Goal: Task Accomplishment & Management: Manage account settings

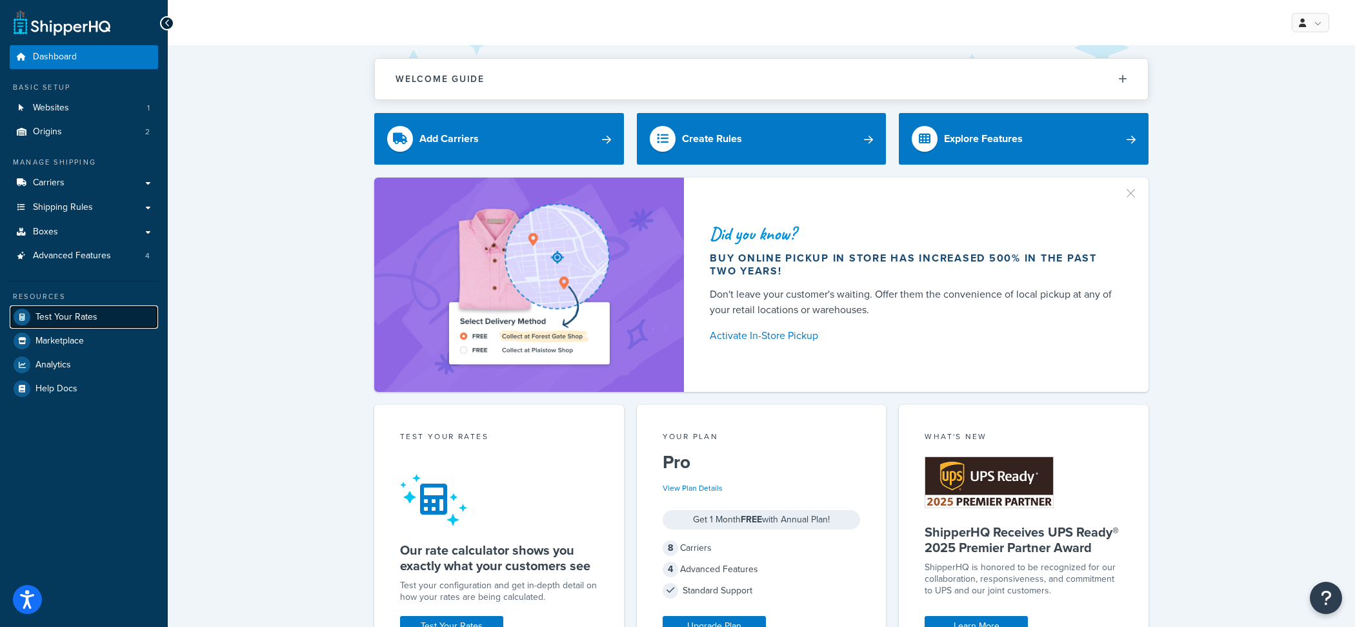
click at [137, 313] on link "Test Your Rates" at bounding box center [84, 316] width 148 height 23
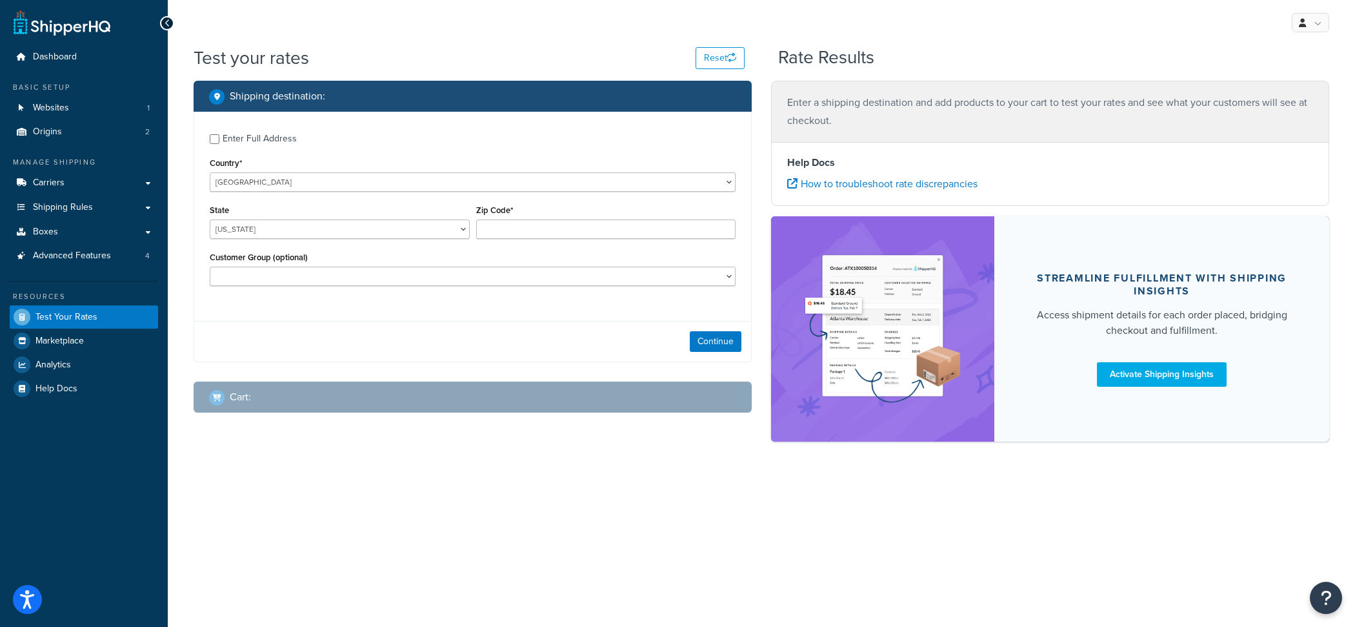
click at [243, 136] on div "Enter Full Address" at bounding box center [260, 139] width 74 height 18
click at [219, 136] on input "Enter Full Address" at bounding box center [215, 139] width 10 height 10
checkbox input "true"
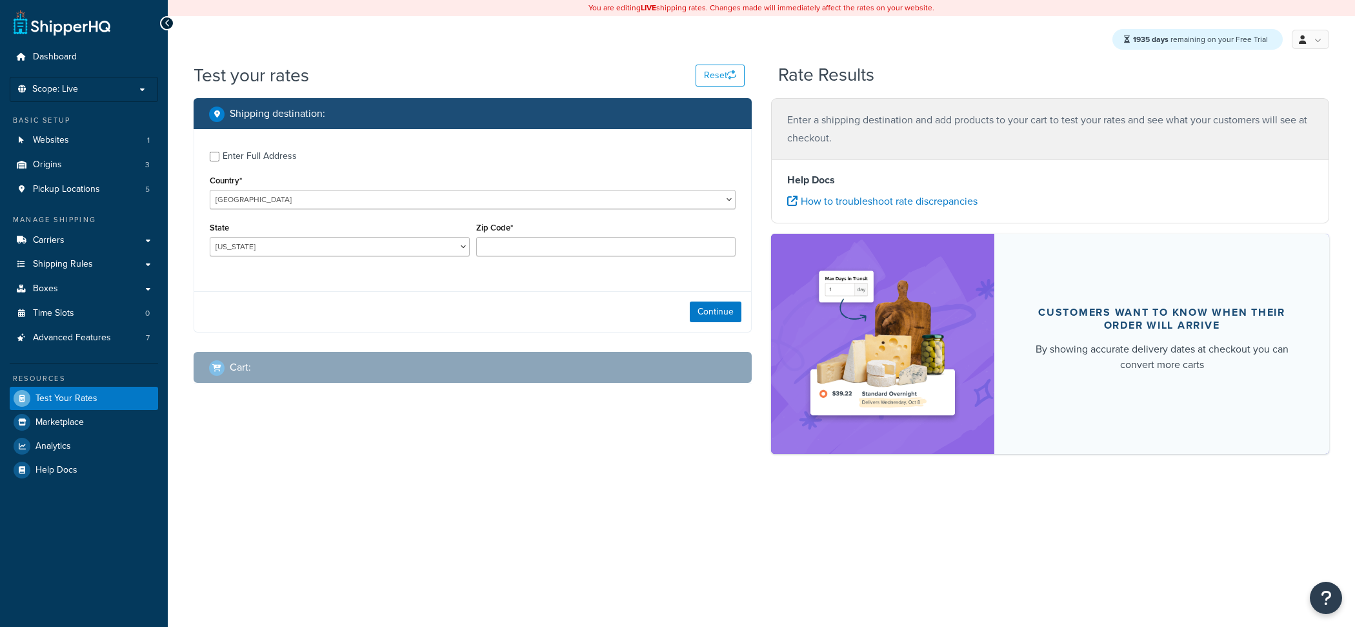
click at [313, 159] on label "Enter Full Address" at bounding box center [479, 155] width 513 height 21
click at [219, 159] on input "Enter Full Address" at bounding box center [215, 157] width 10 height 10
checkbox input "true"
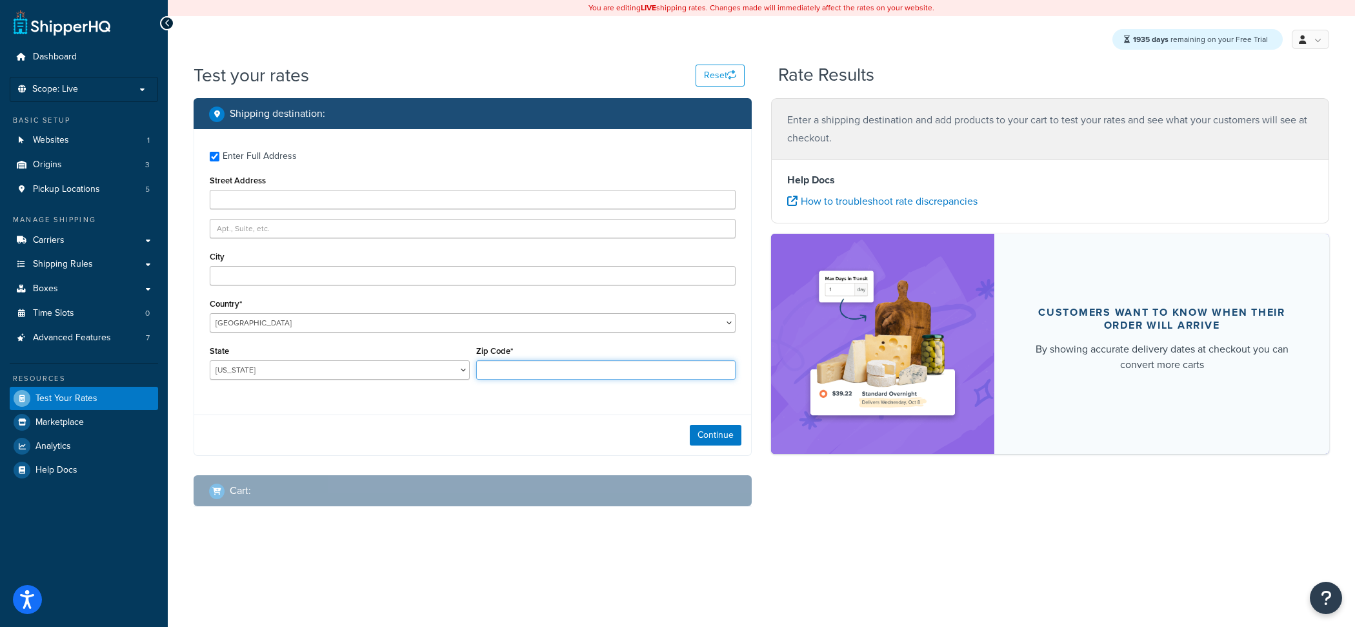
click at [541, 363] on input "Zip Code*" at bounding box center [606, 369] width 260 height 19
paste input "98007"
type input "98007"
click at [210, 360] on select "[US_STATE] [US_STATE] [US_STATE] [US_STATE] [US_STATE] Armed Forces Americas Ar…" at bounding box center [340, 369] width 260 height 19
select select "WA"
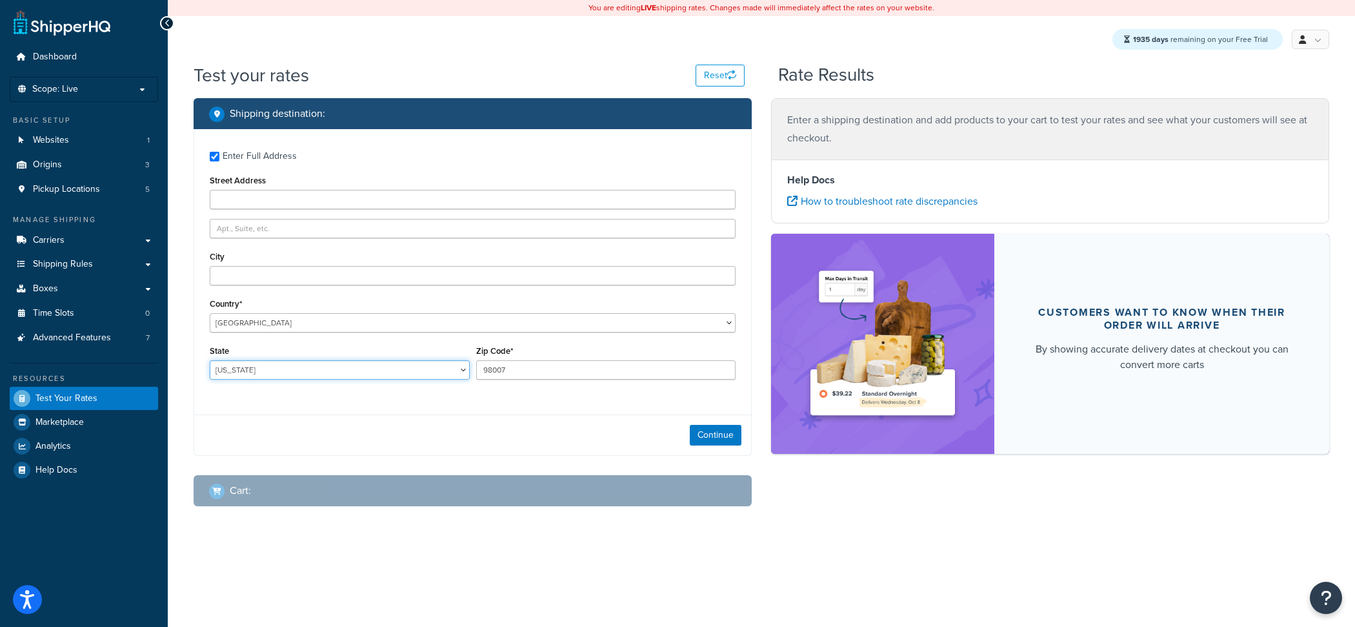
click option "[US_STATE]" at bounding box center [0, 0] width 0 height 0
click at [317, 274] on input "City" at bounding box center [473, 275] width 526 height 19
paste input "BELLEVUE"
type input "BELLEVUE"
click at [718, 432] on button "Continue" at bounding box center [716, 435] width 52 height 21
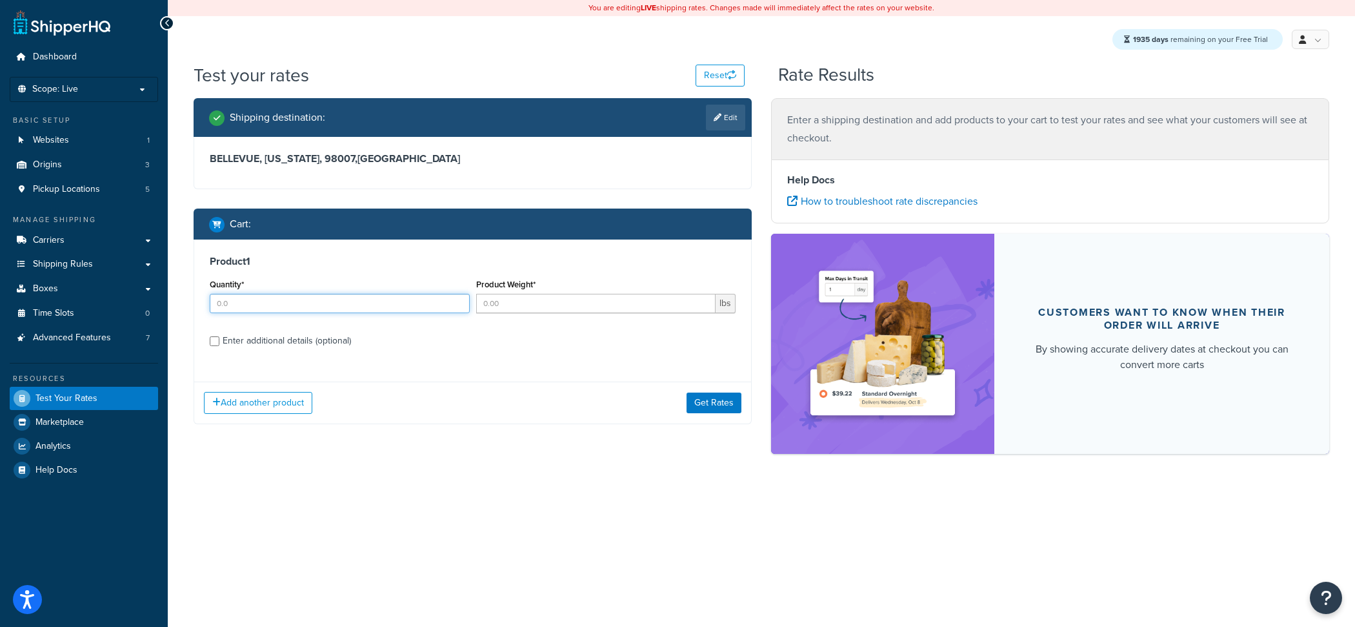
click at [407, 302] on input "Quantity*" at bounding box center [340, 303] width 260 height 19
type input "1"
click at [731, 403] on button "Get Rates" at bounding box center [714, 402] width 55 height 21
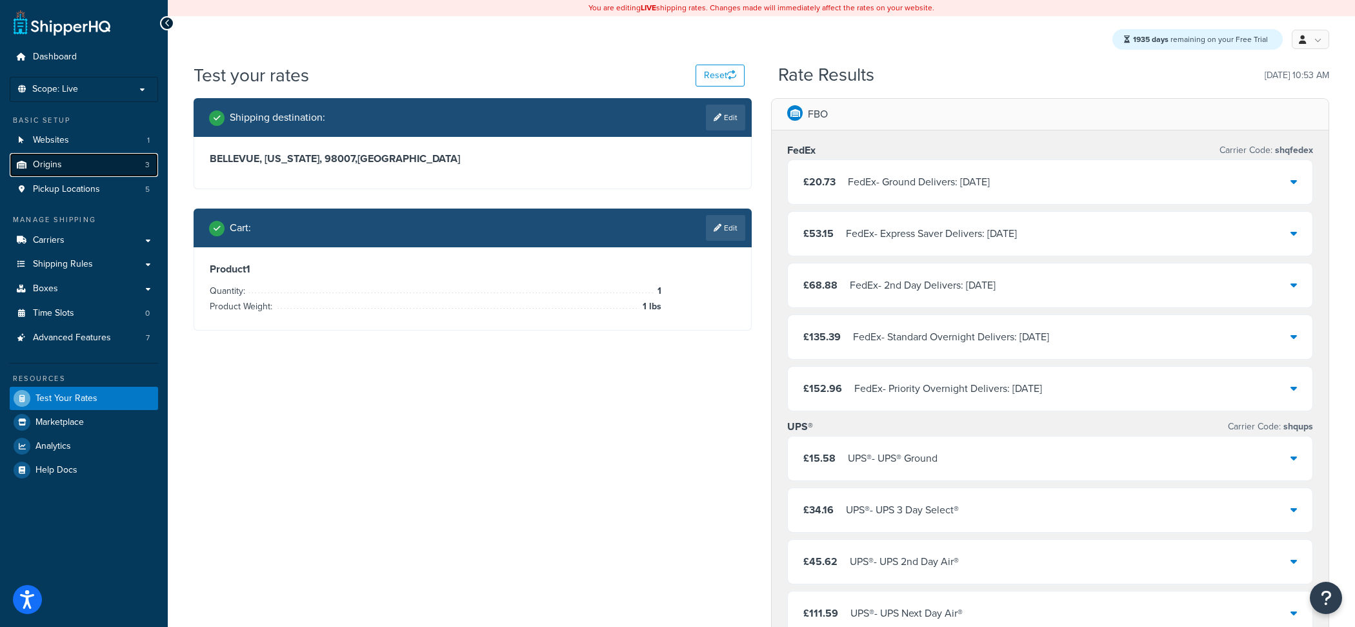
click at [97, 168] on link "Origins 3" at bounding box center [84, 165] width 148 height 24
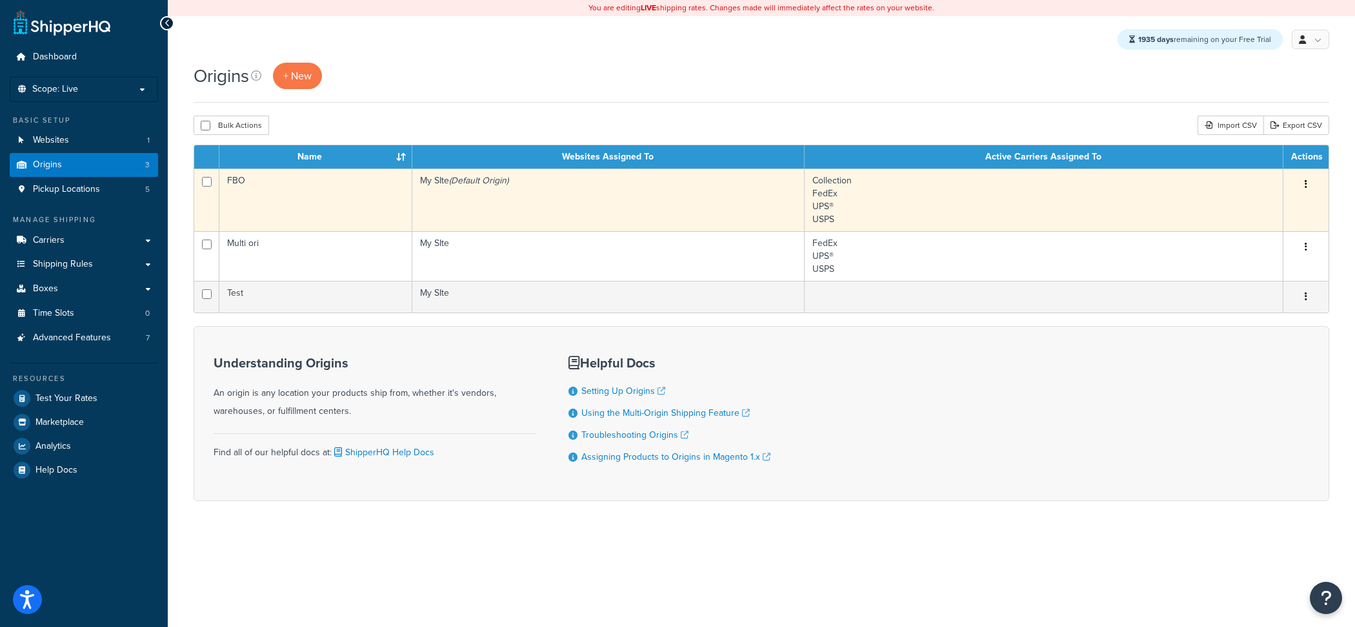
click at [447, 203] on td "My SIte (Default Origin)" at bounding box center [608, 199] width 392 height 63
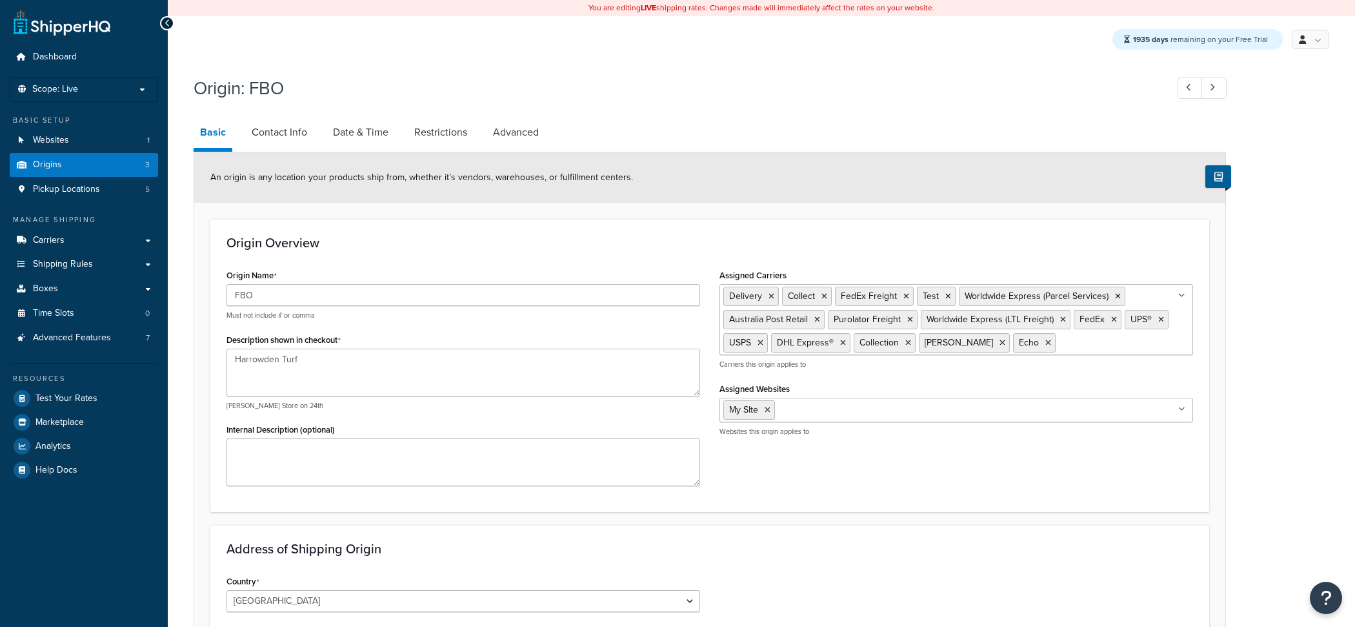
select select "49"
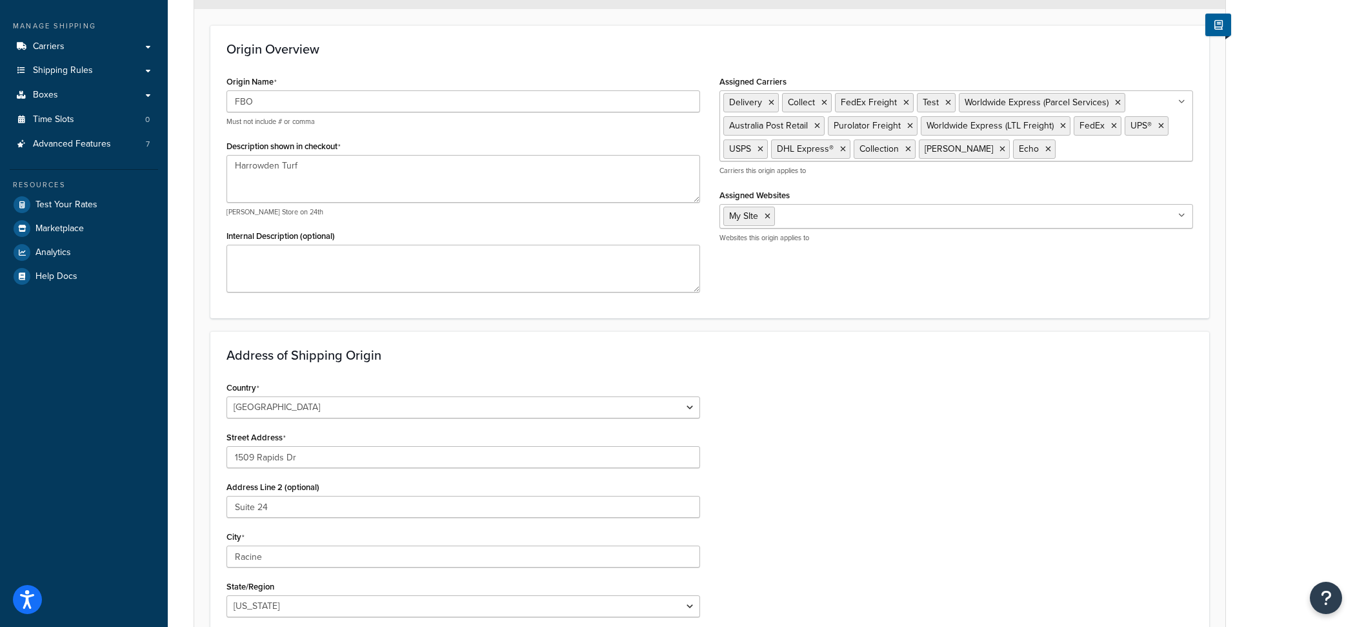
scroll to position [405, 0]
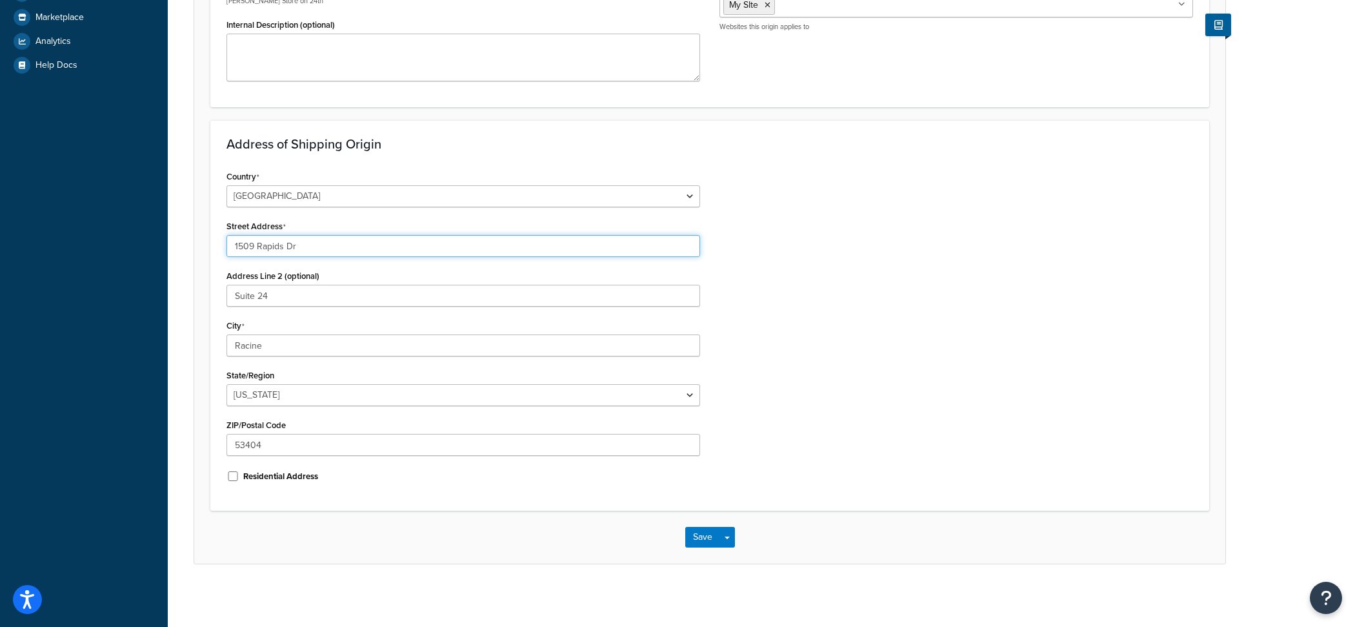
click at [313, 243] on input "1509 Rapids Dr" at bounding box center [463, 246] width 474 height 22
paste input "[STREET_ADDRESS]"
type input "[STREET_ADDRESS]"
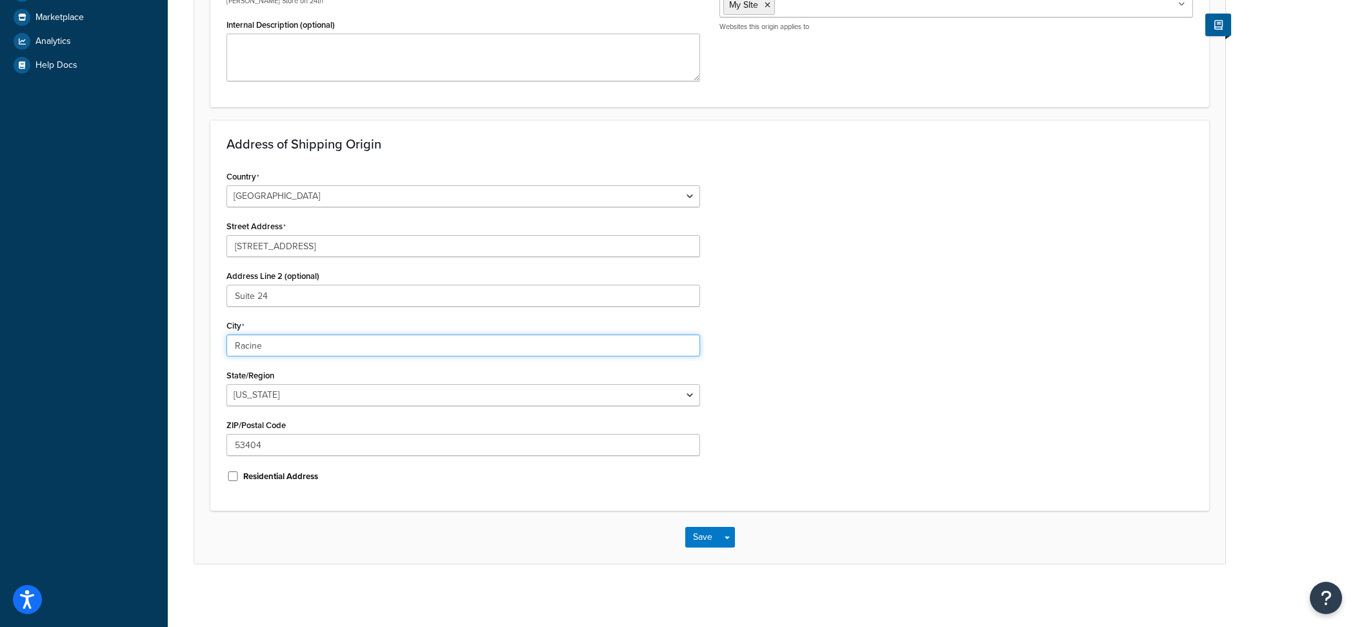
click at [354, 342] on input "Racine" at bounding box center [463, 345] width 474 height 22
paste input "Ferndal"
type input "Ferndale"
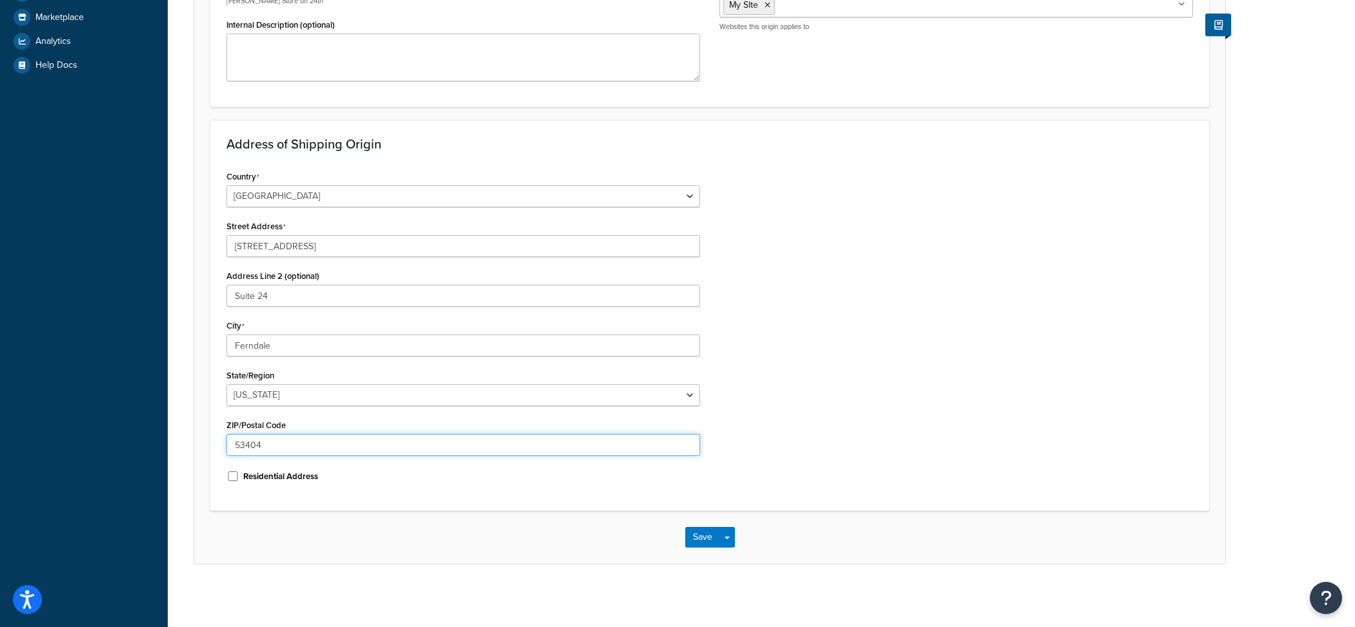
click at [339, 452] on input "53404" at bounding box center [463, 445] width 474 height 22
paste input "98248"
click at [326, 434] on input "98248" at bounding box center [463, 445] width 474 height 22
type input "98248"
click at [226, 384] on select "[US_STATE] [US_STATE] [US_STATE] [US_STATE] [US_STATE] Armed Forces Americas Ar…" at bounding box center [463, 395] width 474 height 22
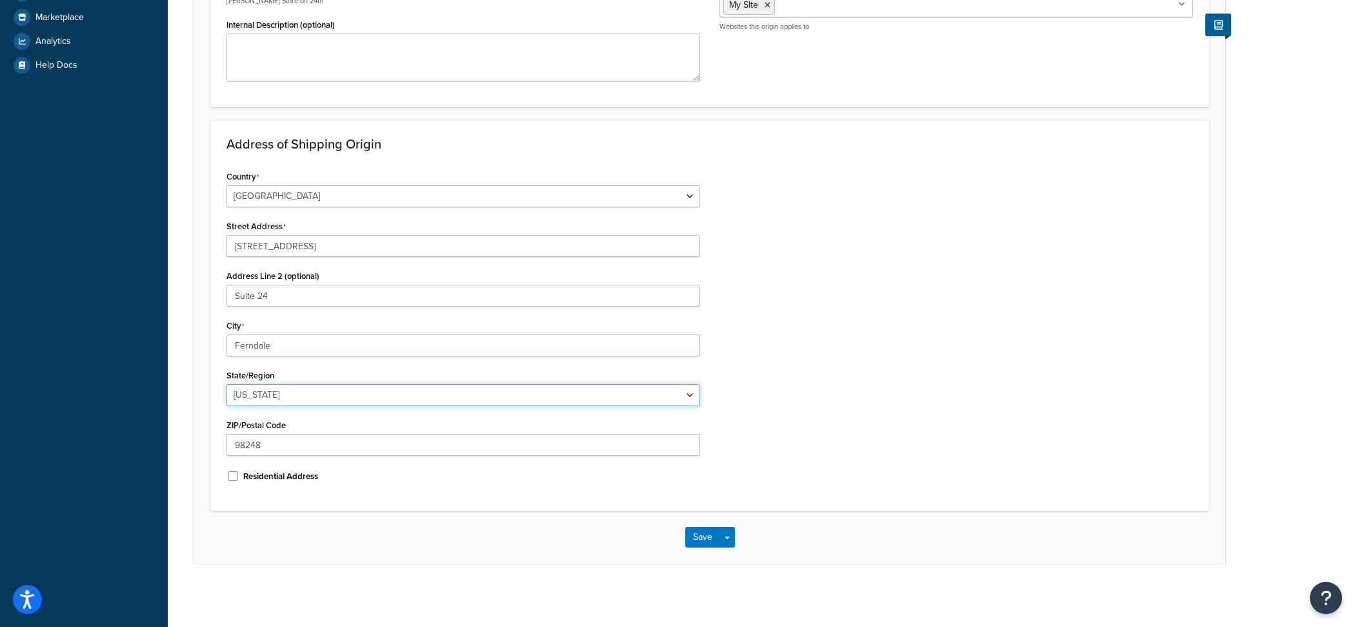
select select "47"
click option "[US_STATE]" at bounding box center [0, 0] width 0 height 0
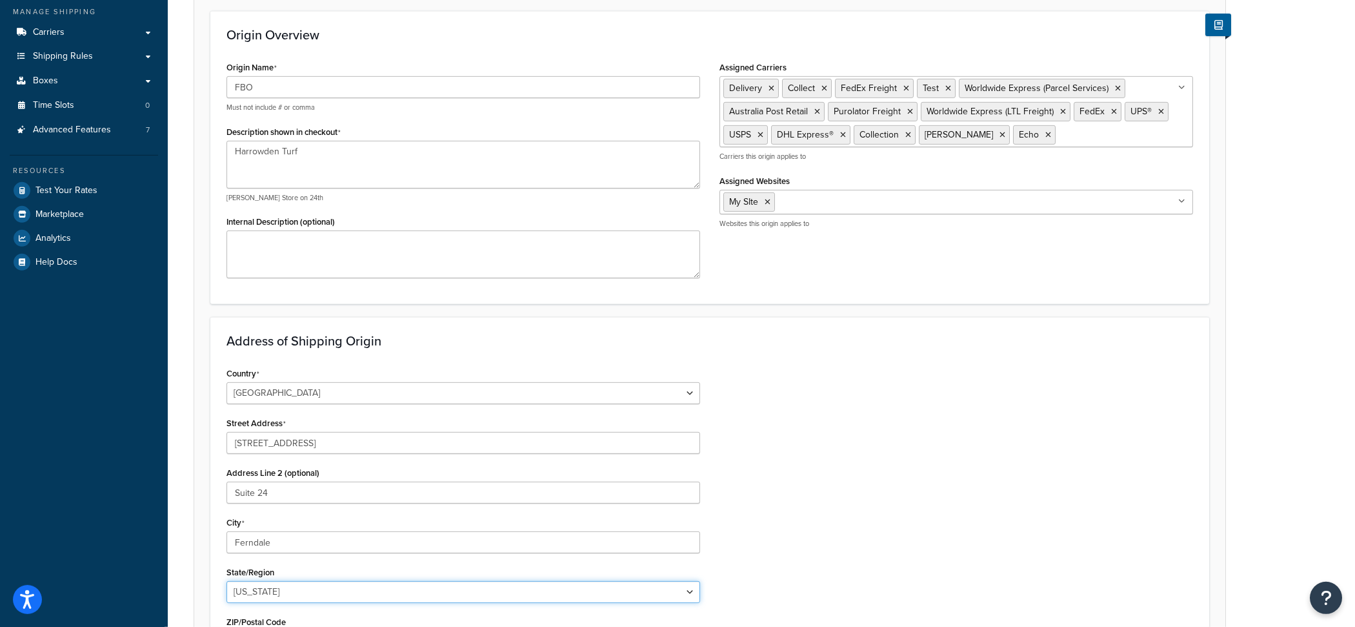
scroll to position [231, 0]
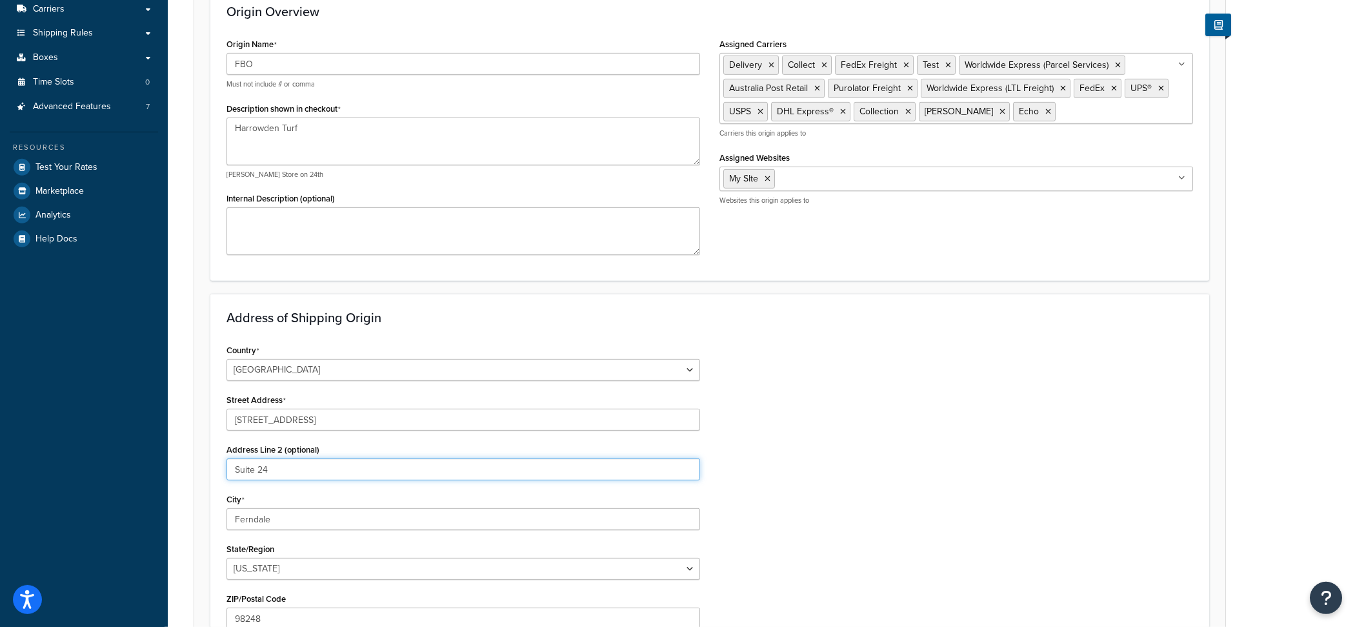
click at [286, 470] on input "Suite 24" at bounding box center [463, 469] width 474 height 22
paste input "3"
type input "Suite 3"
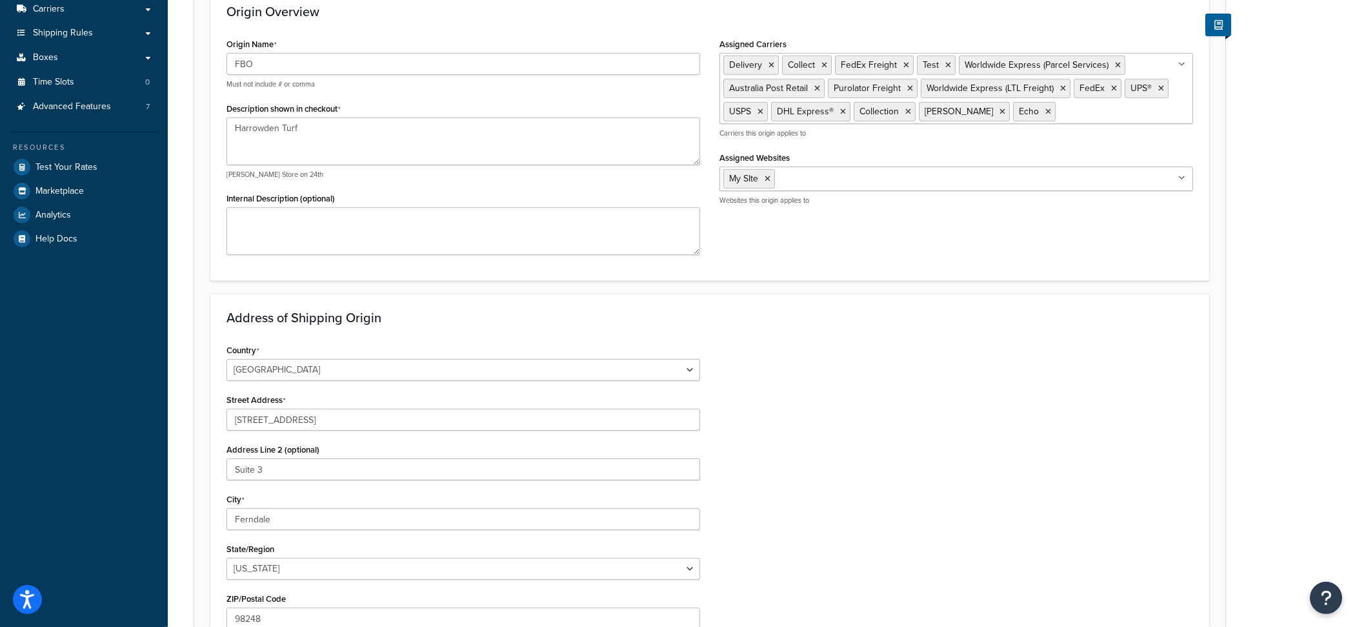
click at [832, 452] on div "Country [GEOGRAPHIC_DATA] [GEOGRAPHIC_DATA] [GEOGRAPHIC_DATA] [GEOGRAPHIC_DATA]…" at bounding box center [710, 504] width 986 height 327
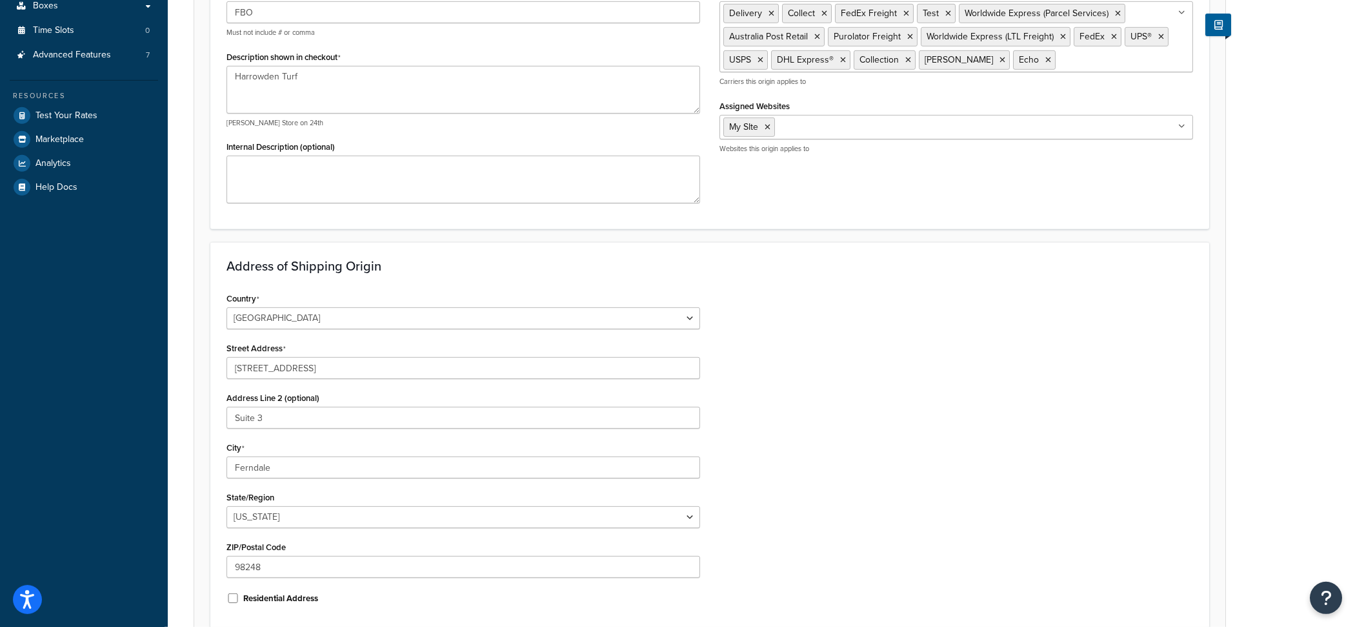
scroll to position [405, 0]
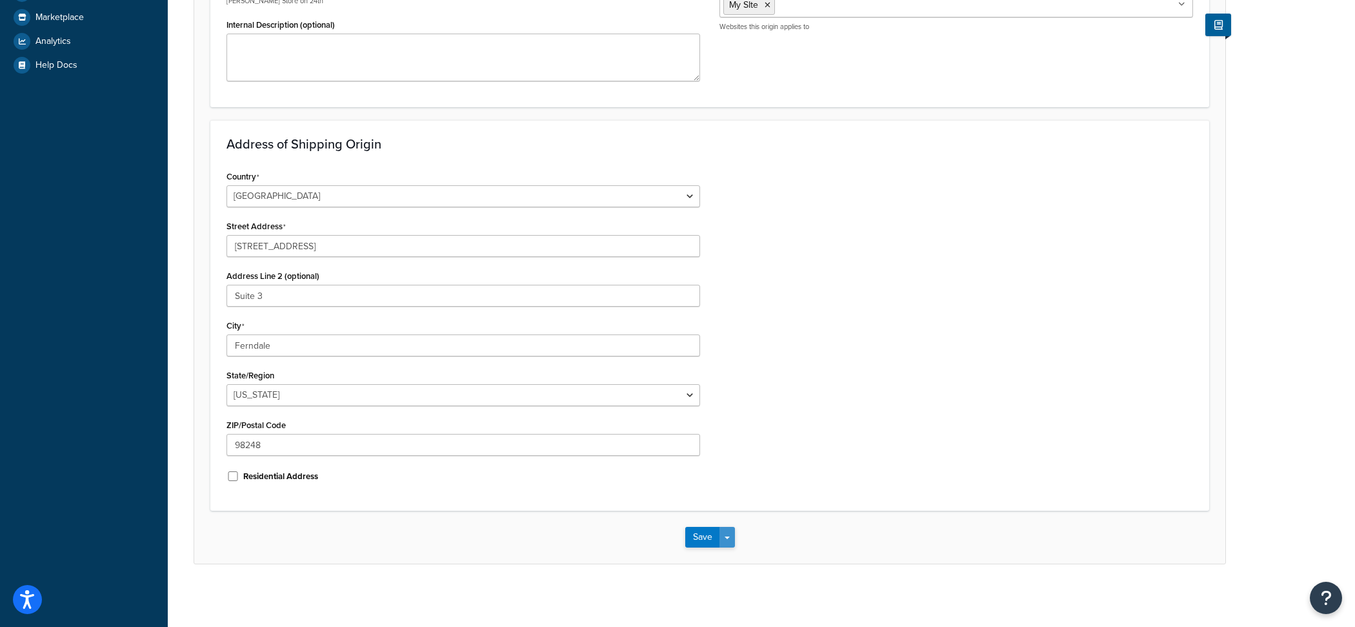
click at [728, 539] on button "Save Dropdown" at bounding box center [726, 537] width 15 height 21
click at [727, 556] on button "Save and Edit" at bounding box center [747, 560] width 125 height 27
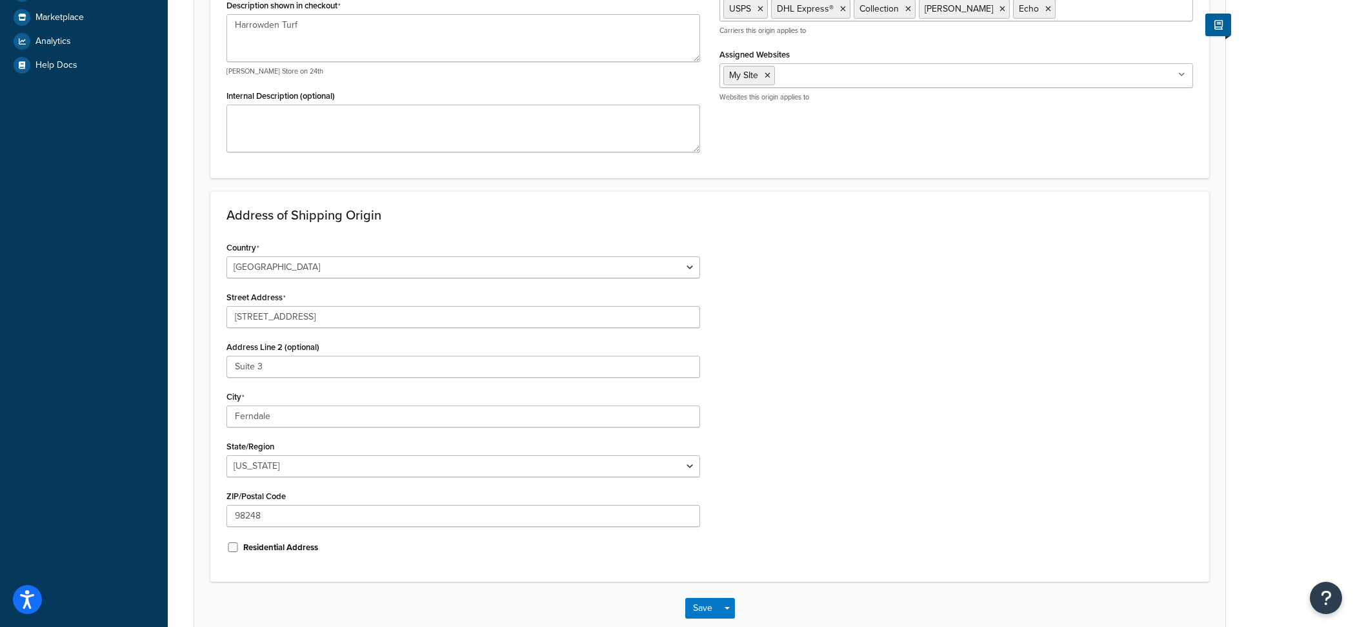
scroll to position [0, 0]
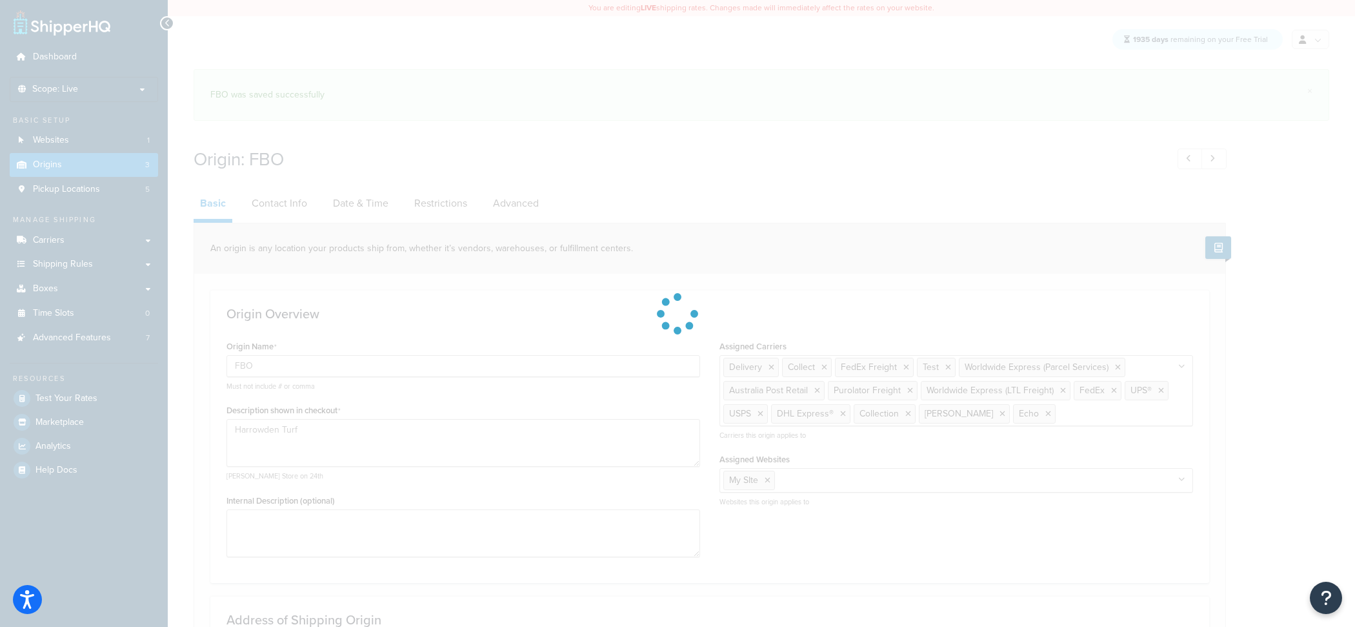
select select "47"
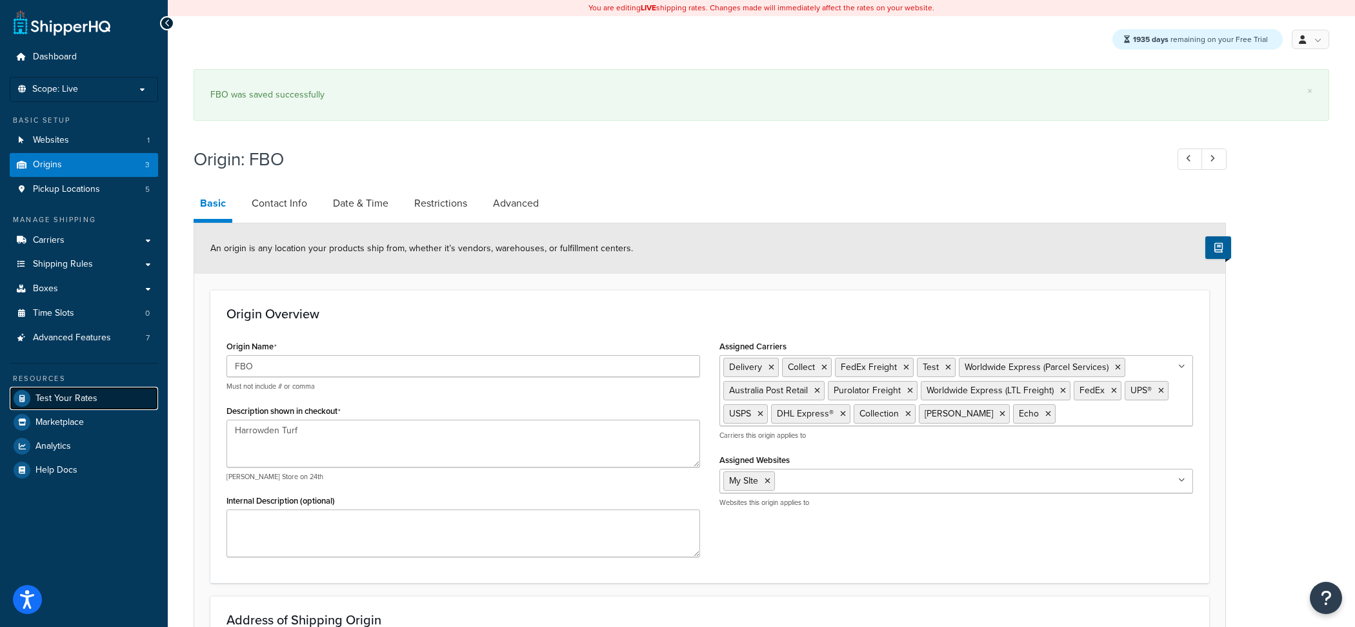
click at [115, 401] on link "Test Your Rates" at bounding box center [84, 398] width 148 height 23
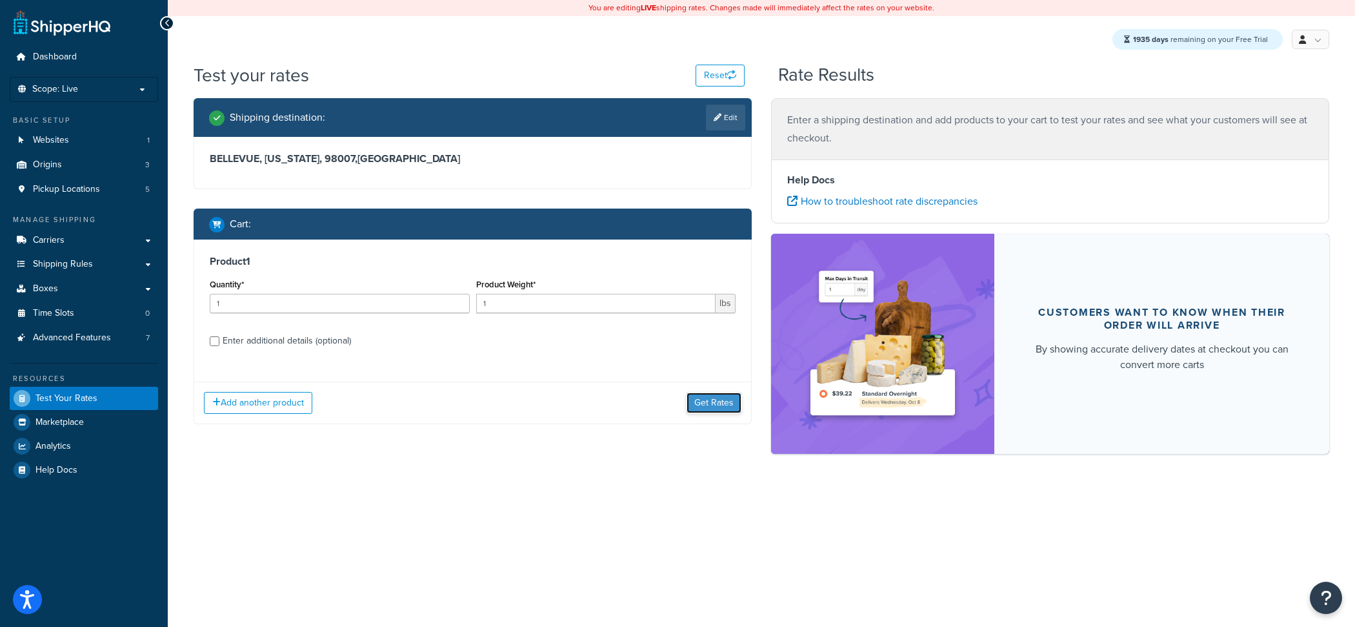
click at [694, 402] on button "Get Rates" at bounding box center [714, 402] width 55 height 21
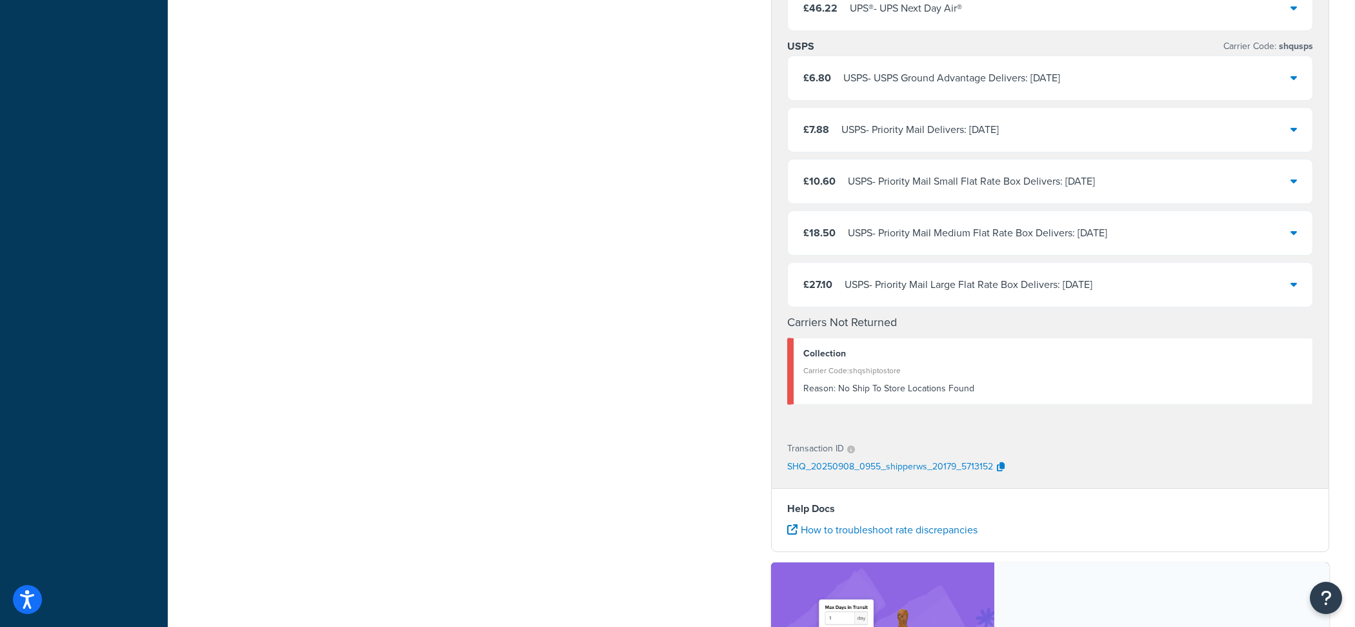
scroll to position [610, 0]
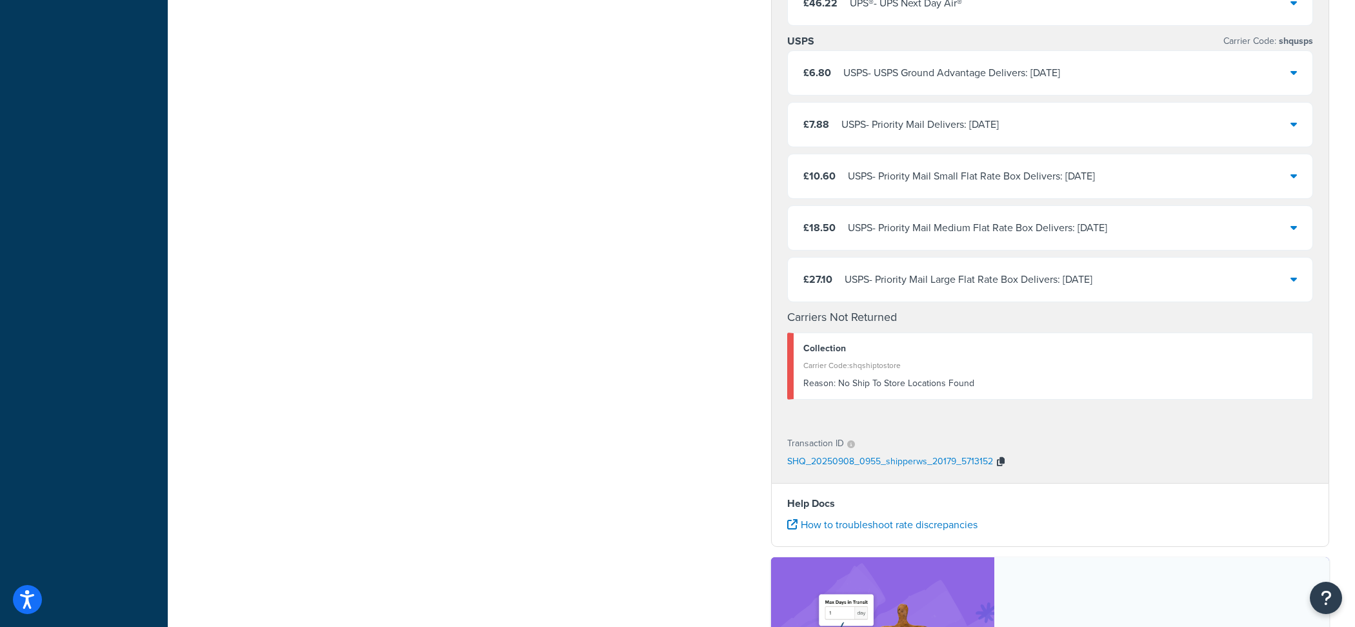
click at [997, 459] on icon "button" at bounding box center [1001, 461] width 8 height 9
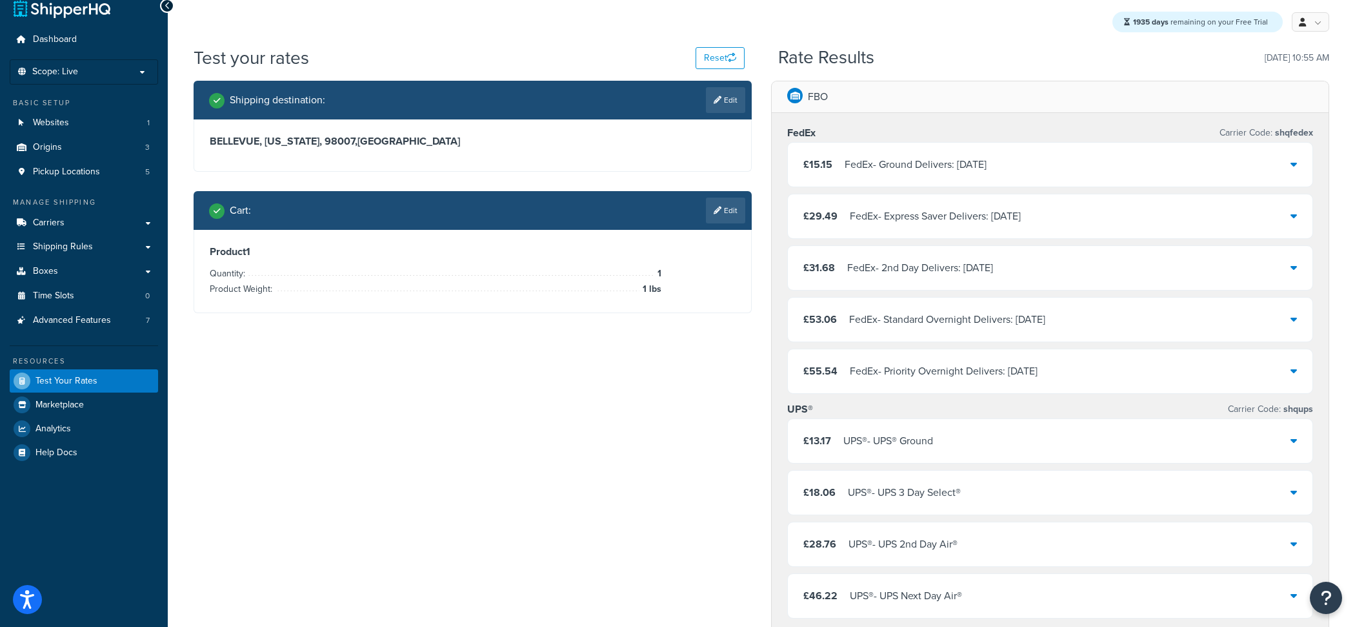
scroll to position [16, 0]
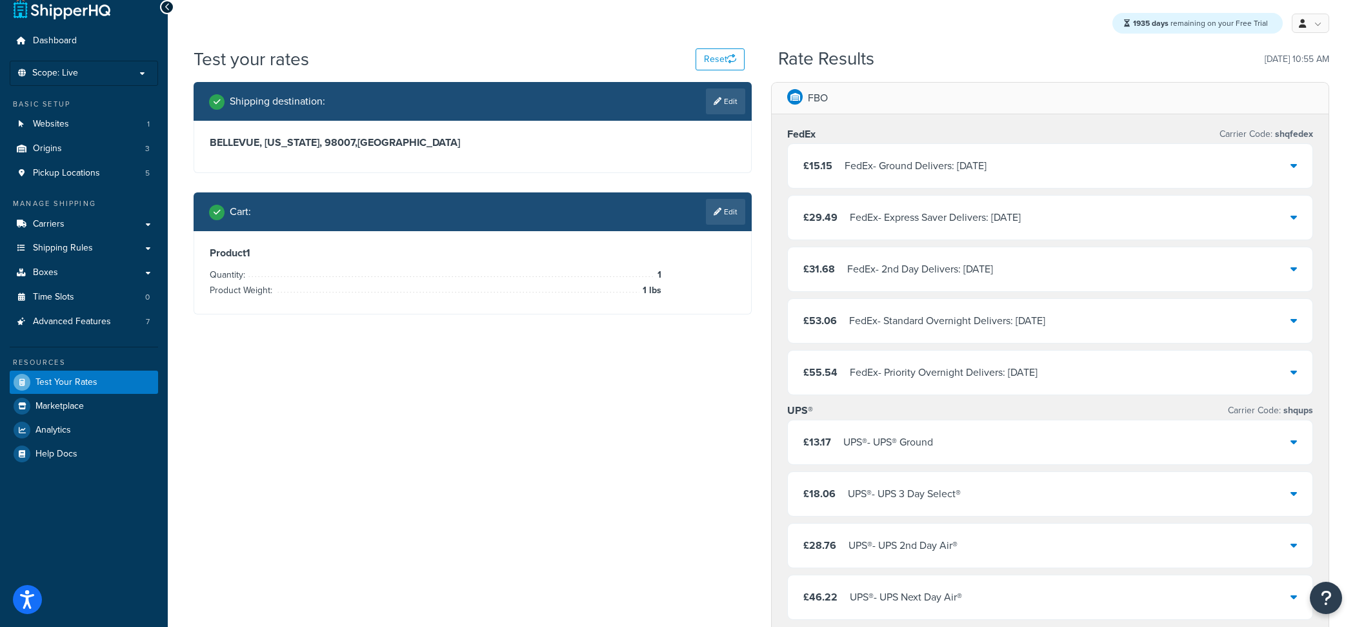
click at [724, 225] on div "Cart : Edit" at bounding box center [473, 211] width 558 height 39
click at [725, 210] on link "Edit" at bounding box center [725, 212] width 39 height 26
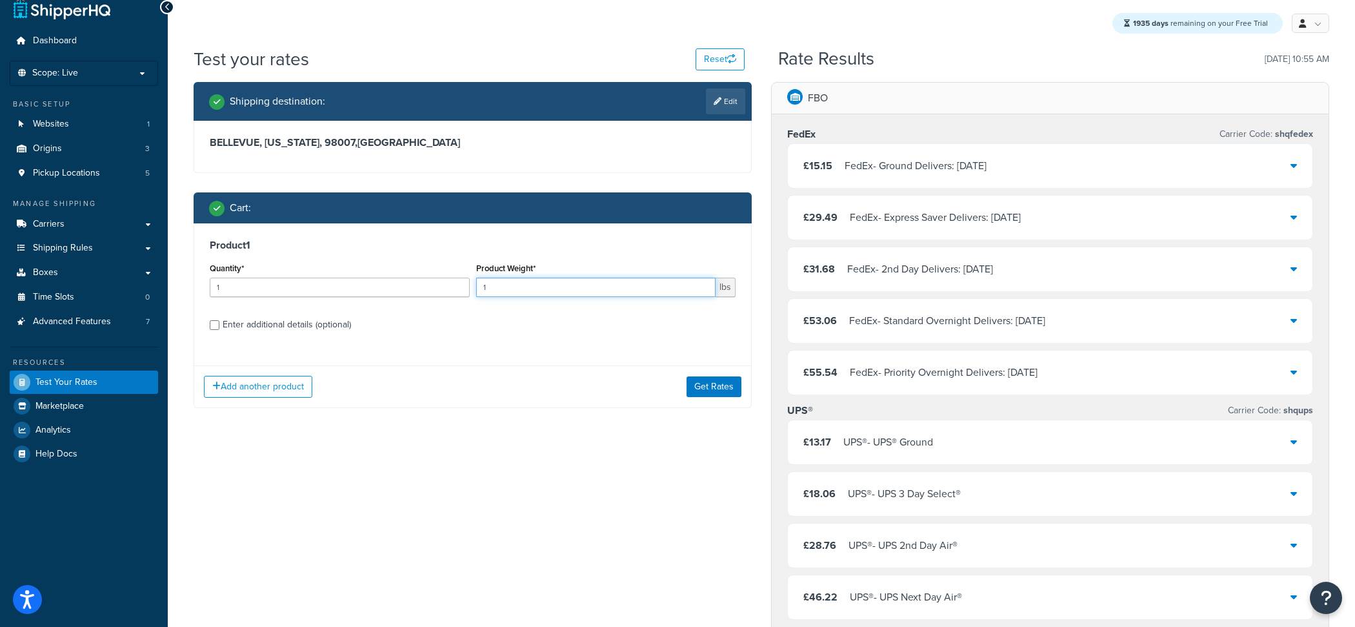
click at [534, 290] on input "1" at bounding box center [596, 286] width 240 height 19
type input "1.5"
